Goal: Transaction & Acquisition: Purchase product/service

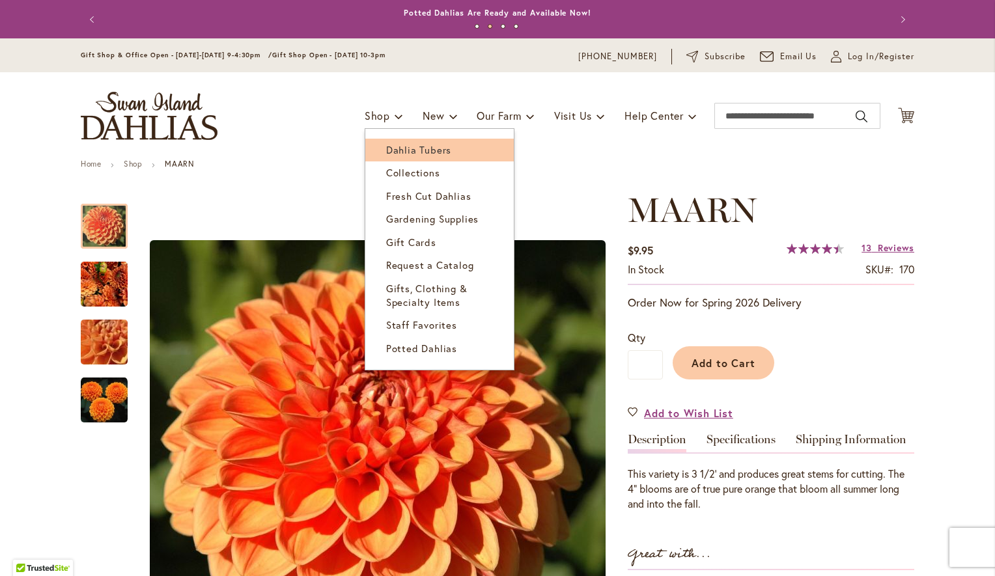
click at [396, 157] on link "Dahlia Tubers" at bounding box center [439, 150] width 148 height 23
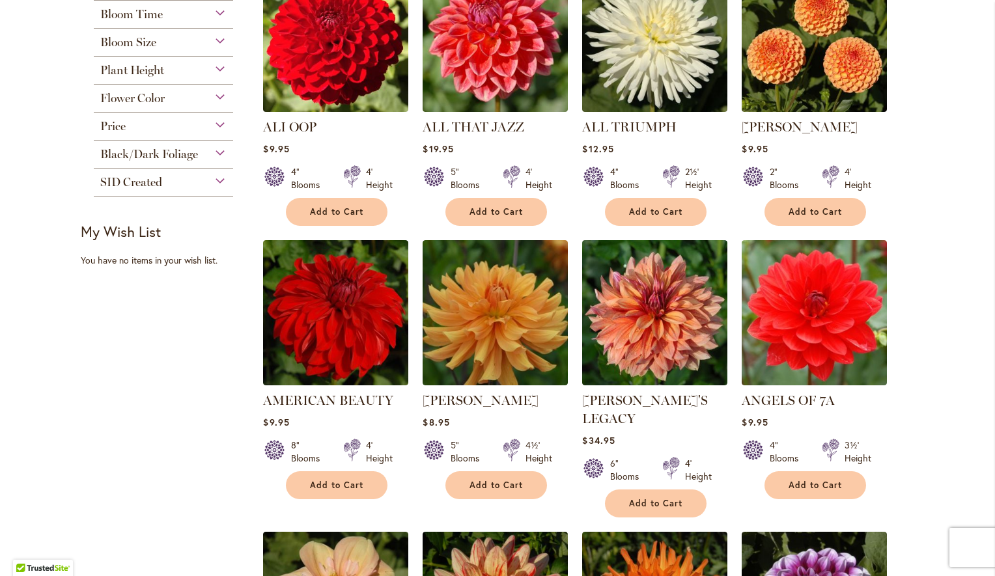
scroll to position [456, 0]
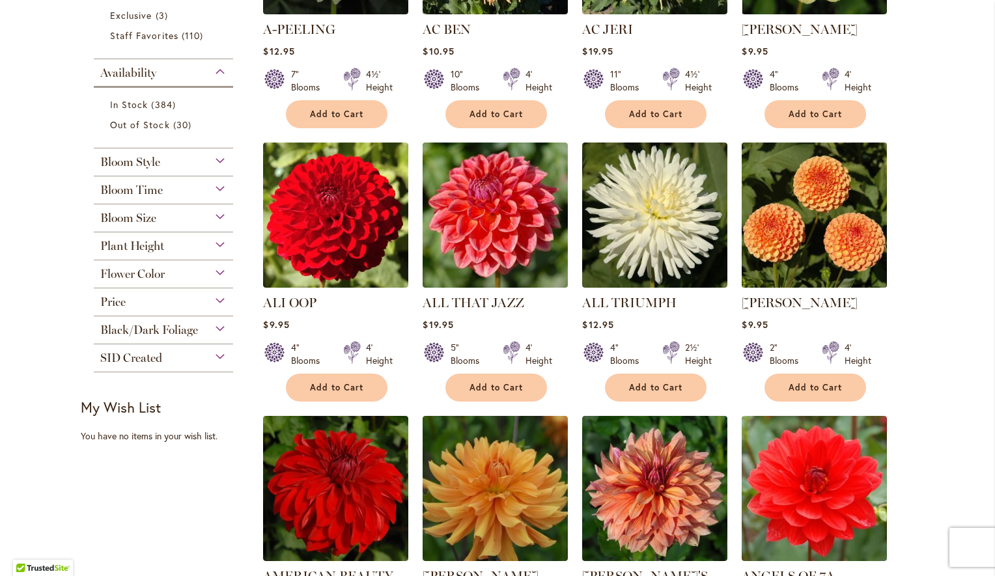
click at [769, 244] on img at bounding box center [815, 215] width 152 height 152
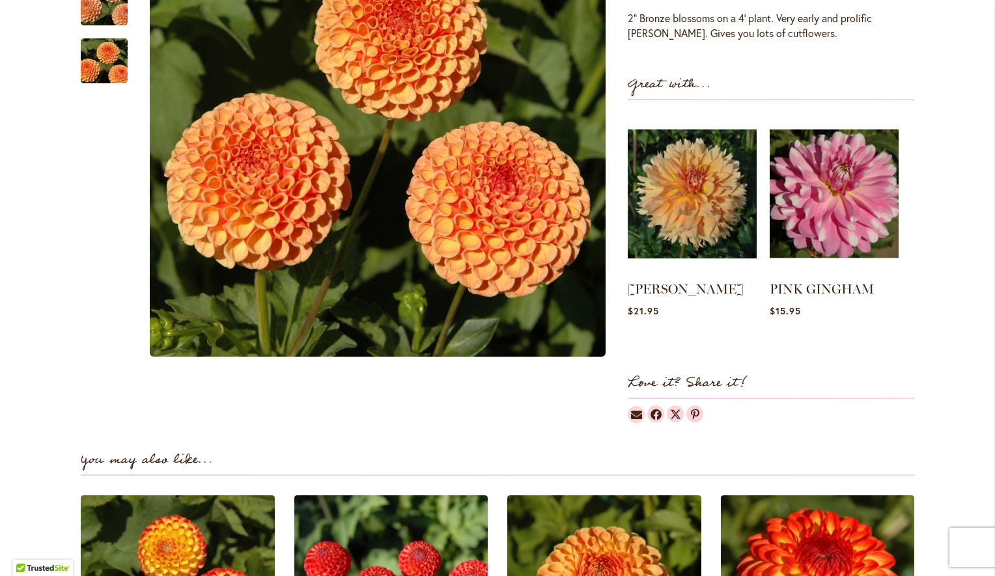
scroll to position [130, 0]
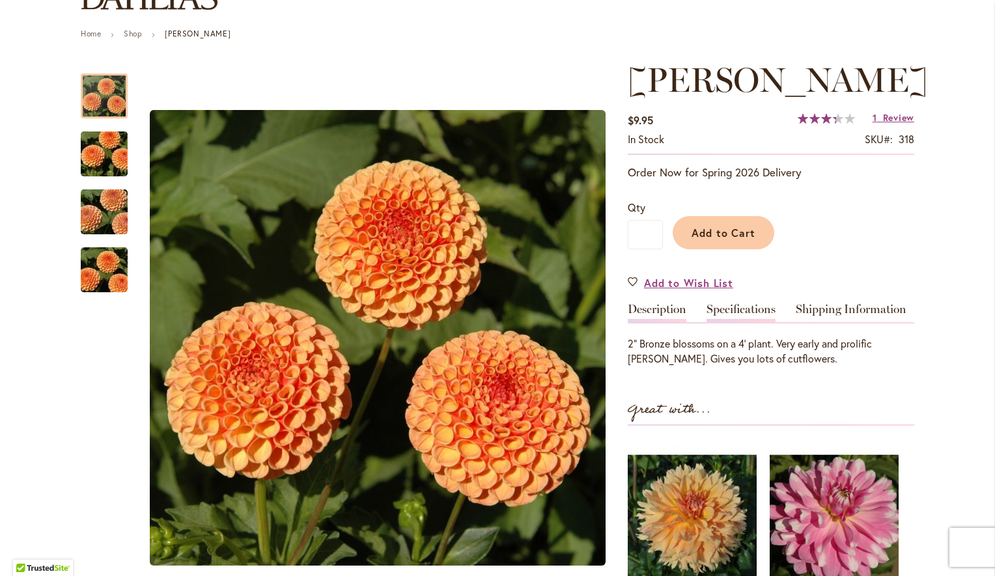
click at [759, 307] on link "Specifications" at bounding box center [741, 312] width 69 height 19
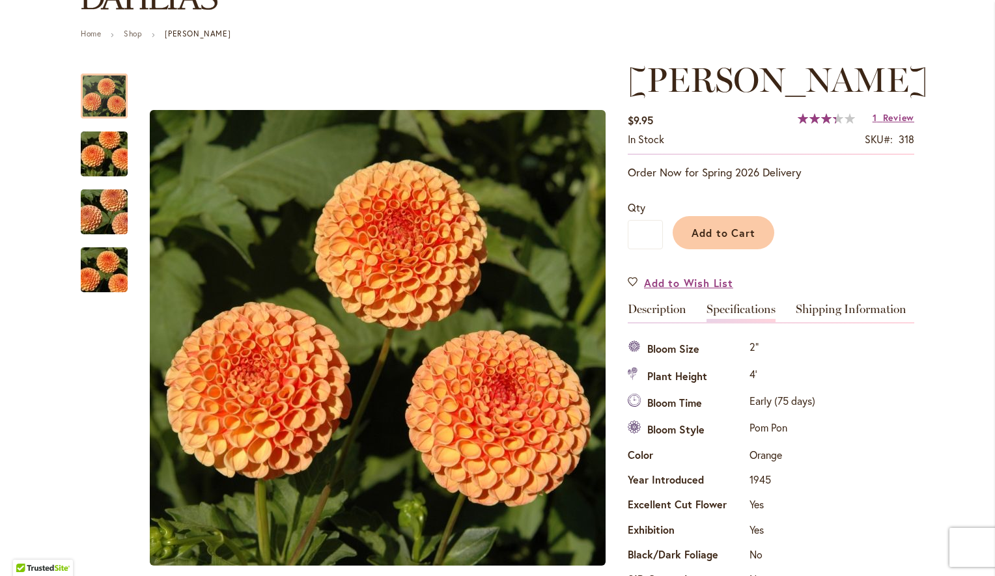
scroll to position [433, 0]
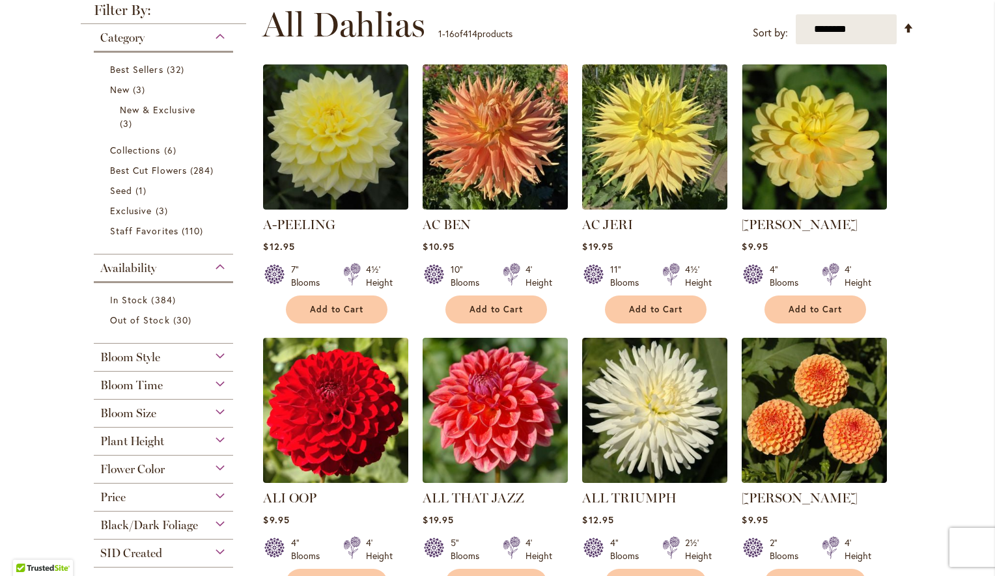
scroll to position [456, 0]
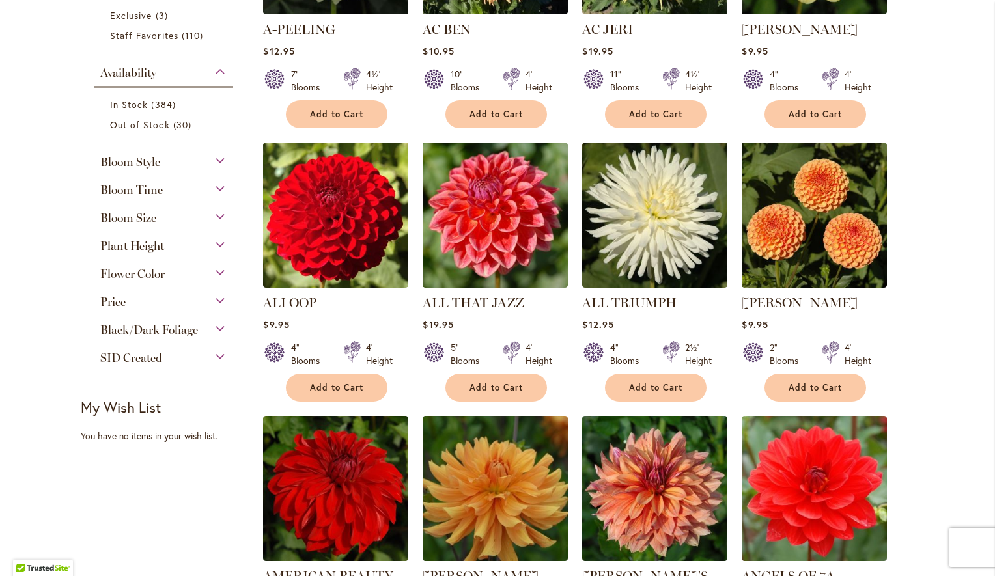
click at [201, 163] on div "Bloom Style" at bounding box center [163, 158] width 139 height 21
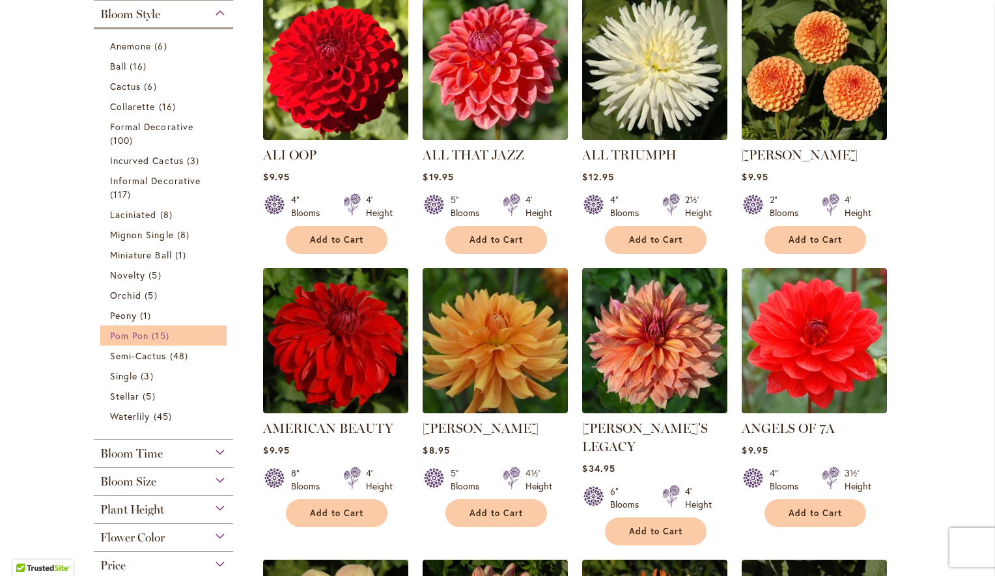
click at [154, 336] on span "15 items" at bounding box center [162, 336] width 20 height 14
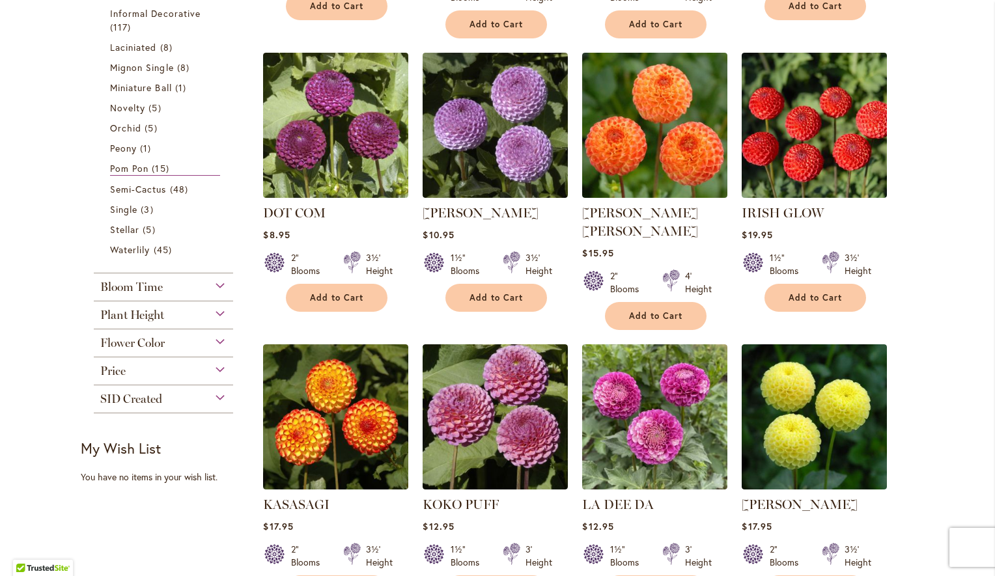
scroll to position [391, 0]
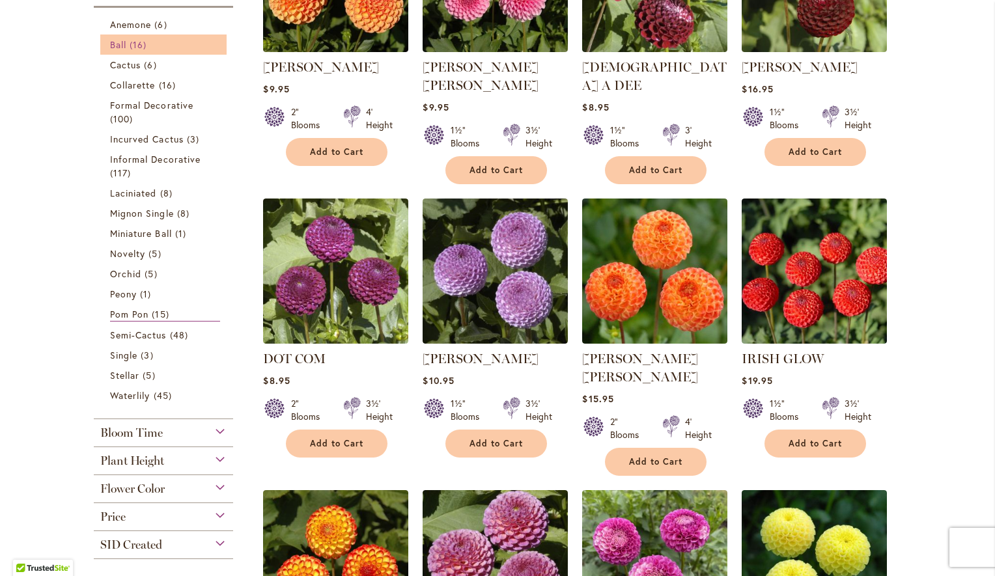
click at [122, 42] on link "Ball 16 items" at bounding box center [165, 45] width 110 height 14
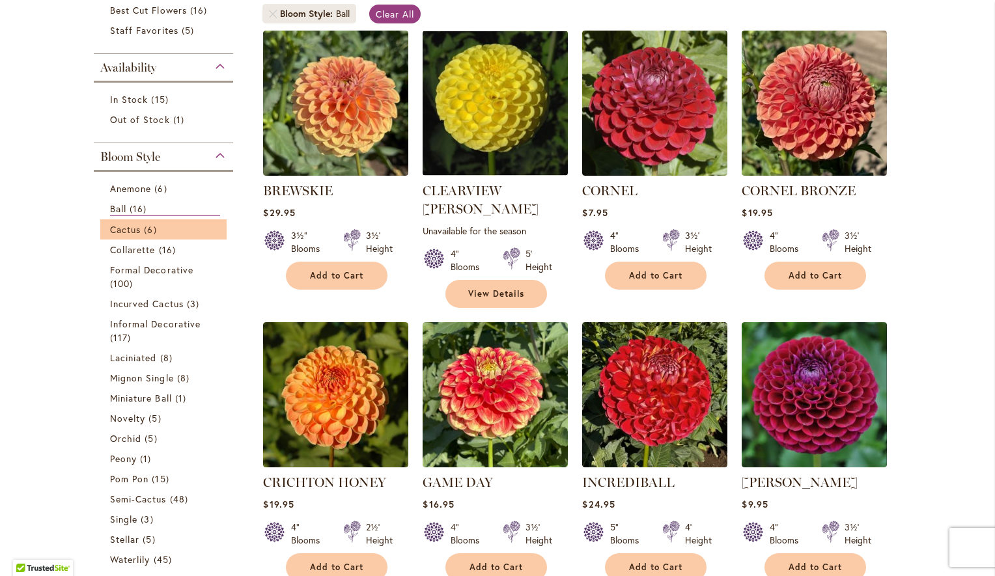
scroll to position [261, 0]
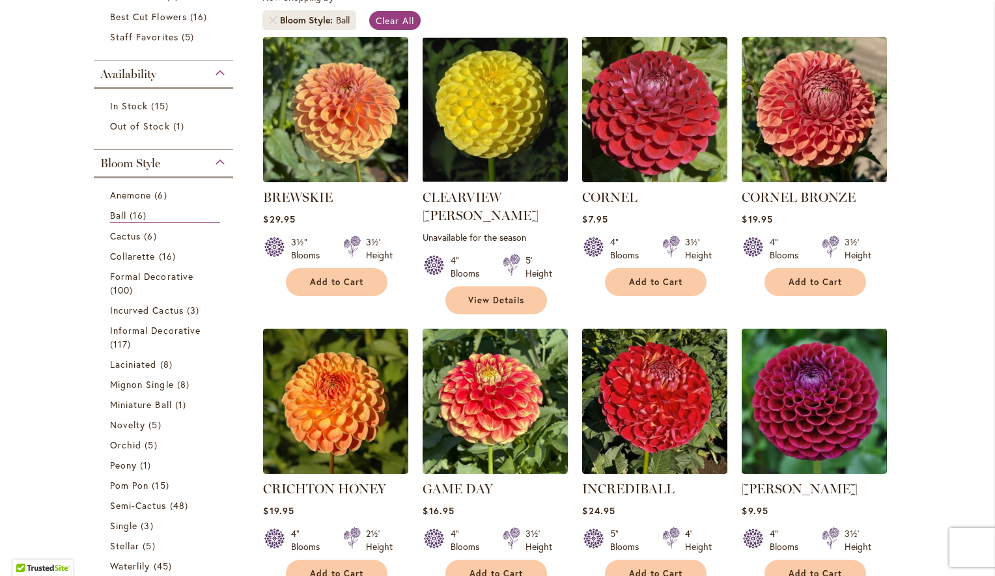
click at [647, 92] on img at bounding box center [655, 109] width 152 height 152
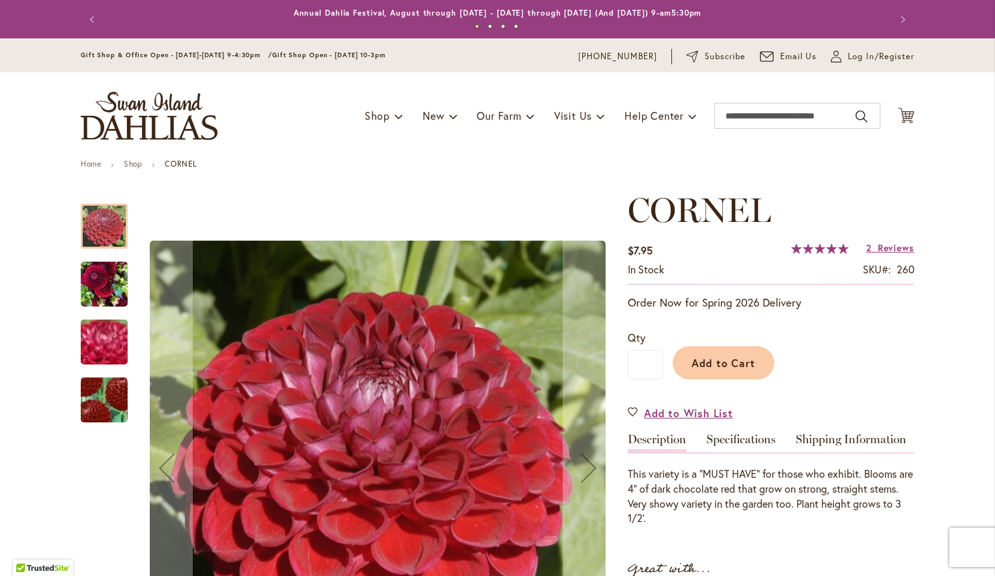
click at [95, 288] on img "CORNEL" at bounding box center [104, 284] width 47 height 63
